Goal: Information Seeking & Learning: Learn about a topic

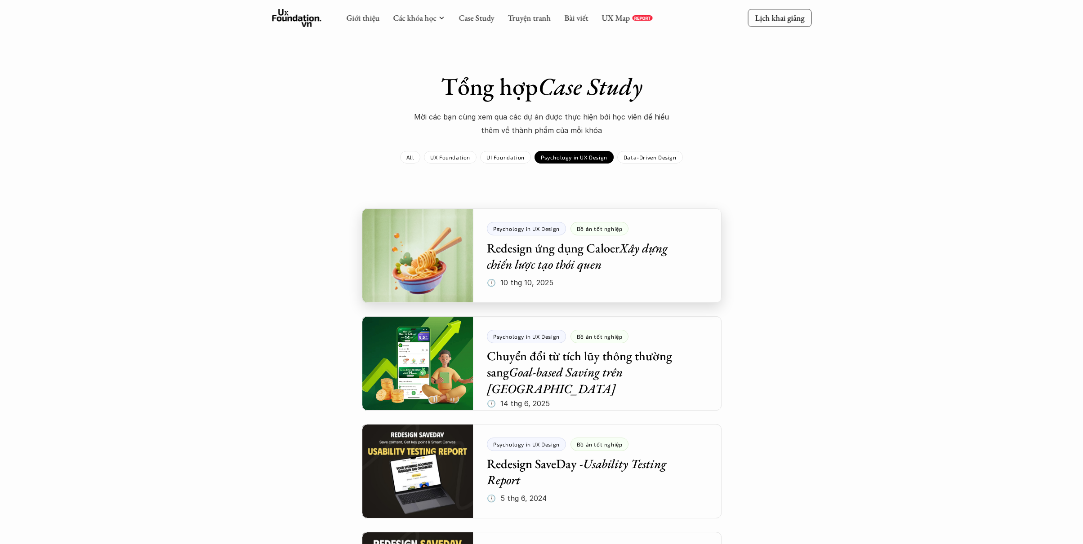
click at [425, 253] on div at bounding box center [542, 256] width 360 height 94
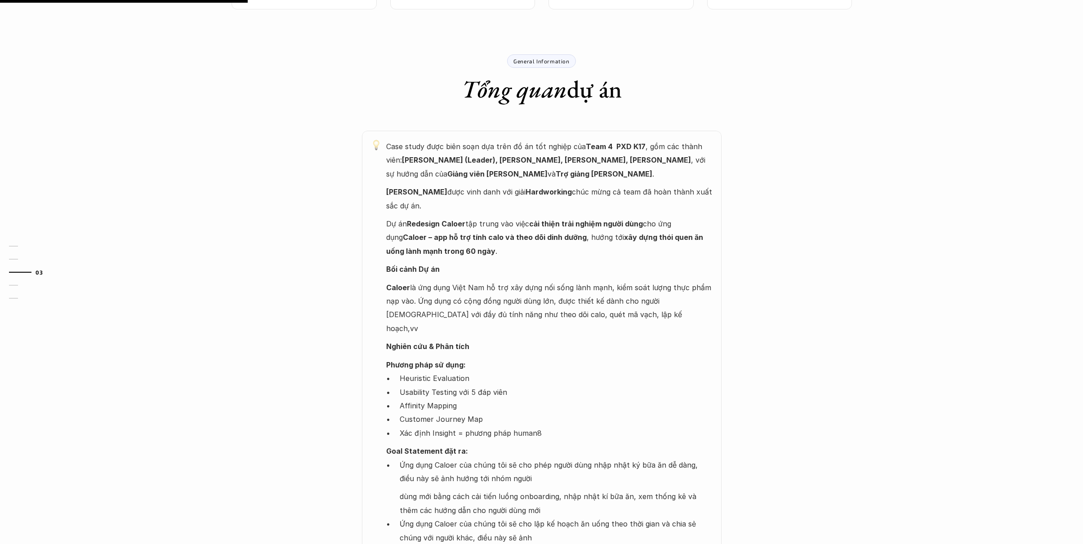
scroll to position [415, 0]
